Goal: Information Seeking & Learning: Learn about a topic

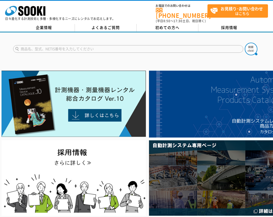
click at [41, 48] on input "text" at bounding box center [128, 49] width 231 height 8
type input "塩分"
click at [245, 43] on button at bounding box center [251, 49] width 13 height 13
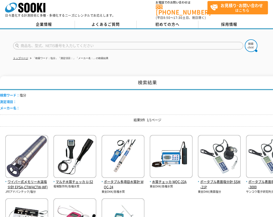
scroll to position [50, 0]
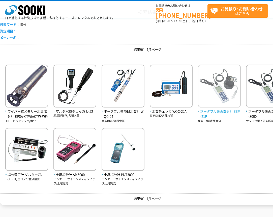
click at [223, 112] on span "ポータブル表面塩分計 SSM-21P" at bounding box center [219, 114] width 43 height 11
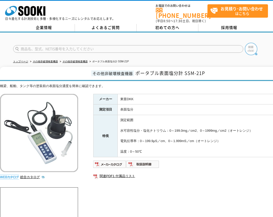
click at [252, 48] on img at bounding box center [251, 49] width 13 height 13
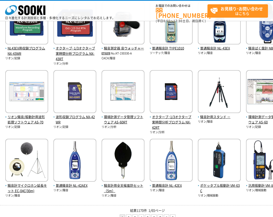
scroll to position [126, 0]
